Goal: Task Accomplishment & Management: Manage account settings

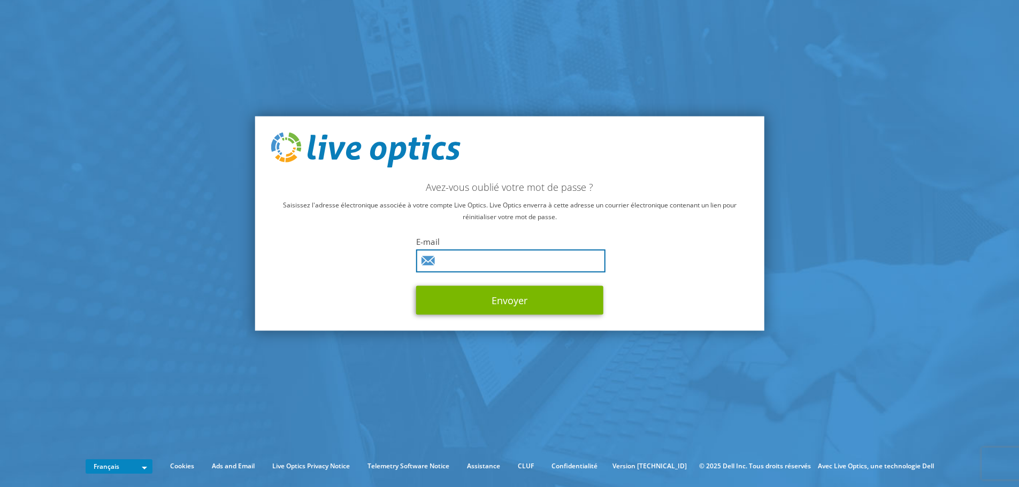
click at [477, 256] on input "text" at bounding box center [510, 260] width 189 height 23
drag, startPoint x: 251, startPoint y: 312, endPoint x: 243, endPoint y: 309, distance: 8.6
click at [251, 312] on section "Avez-vous oublié votre mot de passe ? Saisissez l'adresse électronique associée…" at bounding box center [509, 223] width 1019 height 447
click at [529, 259] on input "text" at bounding box center [510, 260] width 189 height 23
paste input "[EMAIL_ADDRESS][DOMAIN_NAME]"
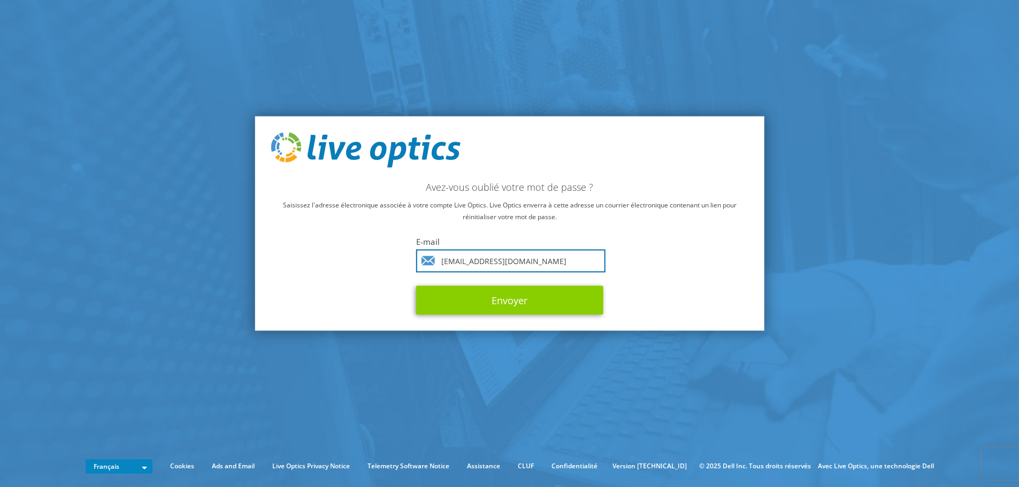
type input "vhphan@sincrone-it.fr"
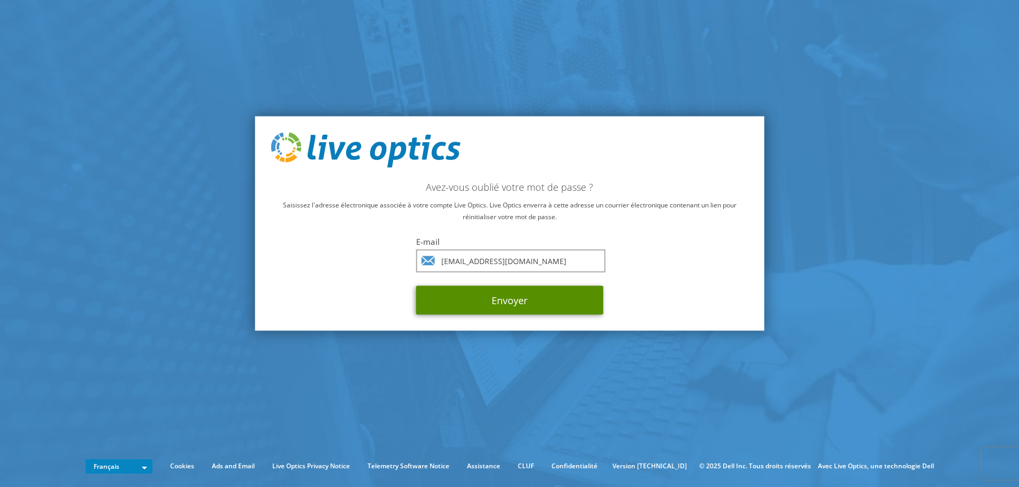
click at [509, 293] on button "Envoyer" at bounding box center [509, 300] width 187 height 29
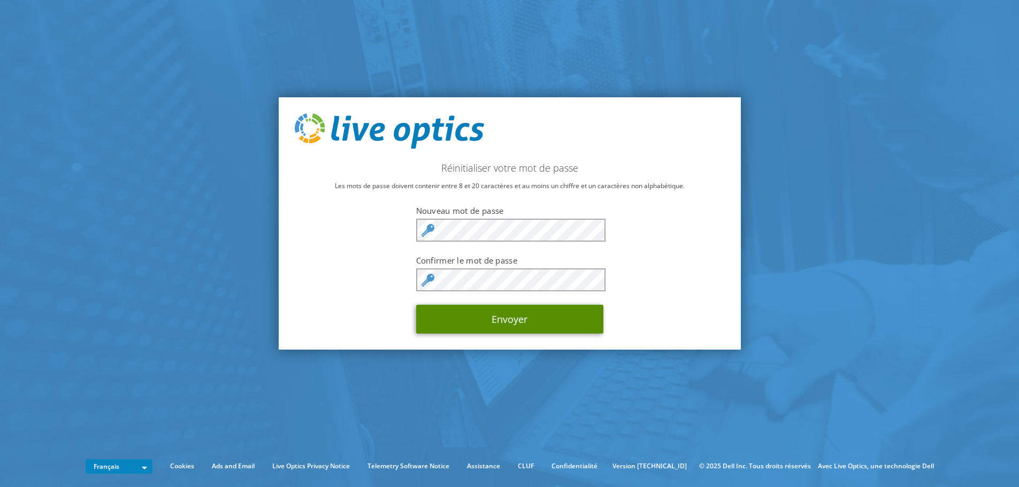
click at [478, 325] on button "Envoyer" at bounding box center [509, 319] width 187 height 29
